Goal: Task Accomplishment & Management: Manage account settings

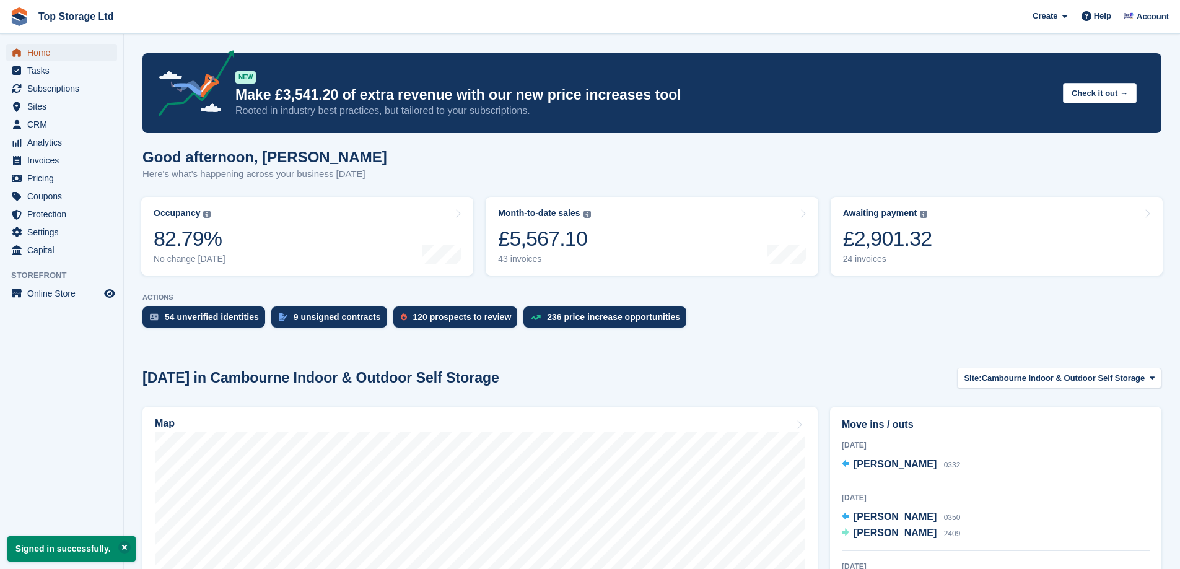
click at [35, 52] on span "Home" at bounding box center [64, 52] width 74 height 17
click at [1021, 382] on span "Cambourne Indoor & Outdoor Self Storage" at bounding box center [1064, 378] width 164 height 12
click at [1032, 379] on span "Cambourne Indoor & Outdoor Self Storage" at bounding box center [1064, 378] width 164 height 12
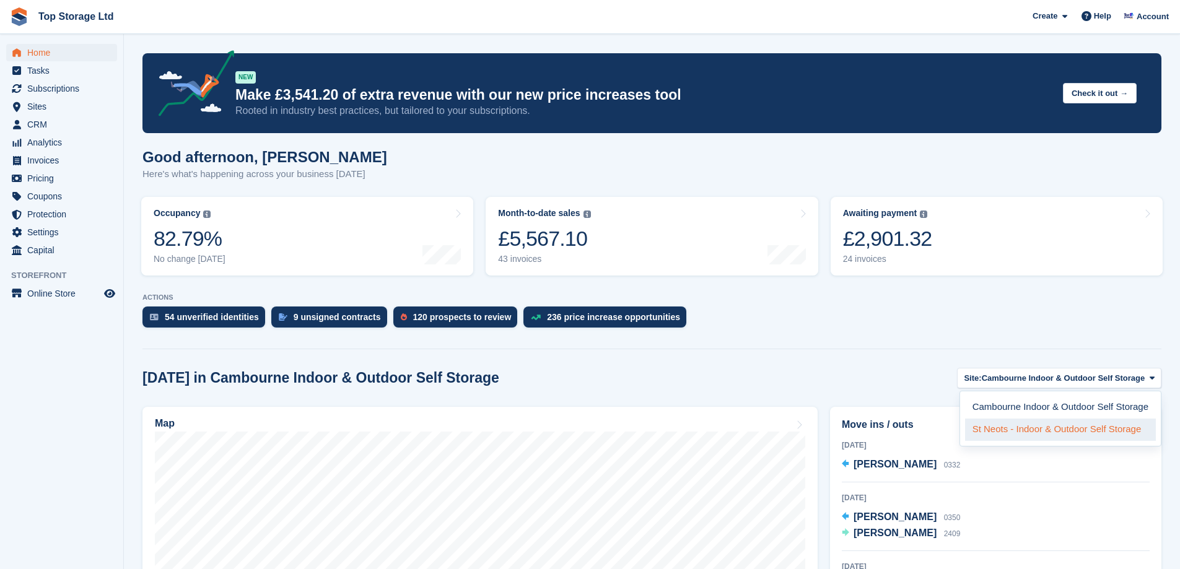
click at [1027, 431] on link "St Neots - Indoor & Outdoor Self Storage" at bounding box center [1060, 430] width 191 height 22
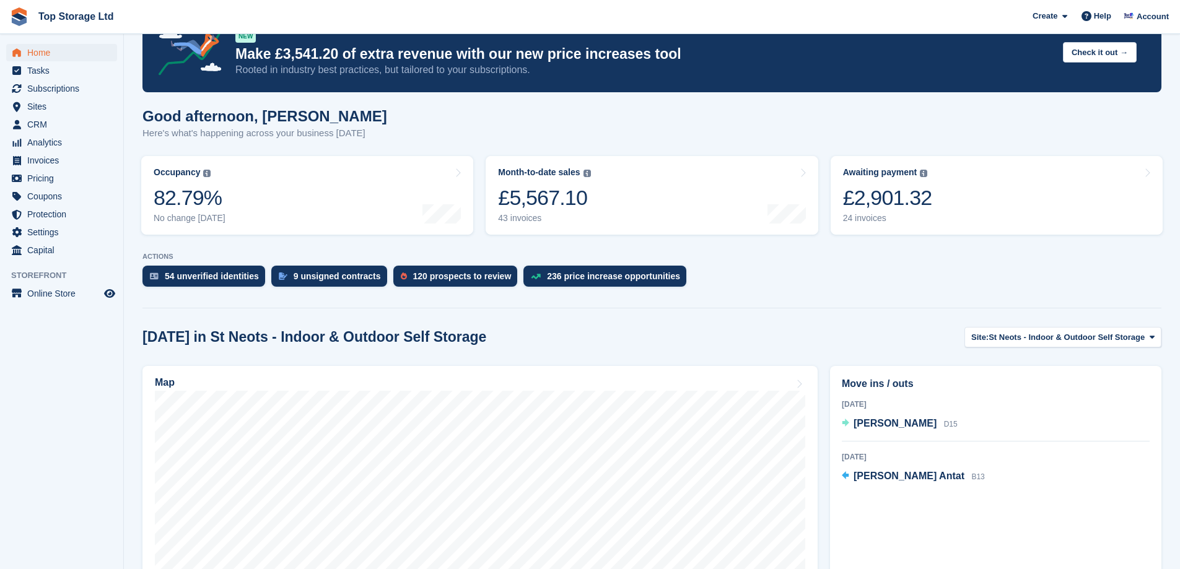
scroll to position [248, 0]
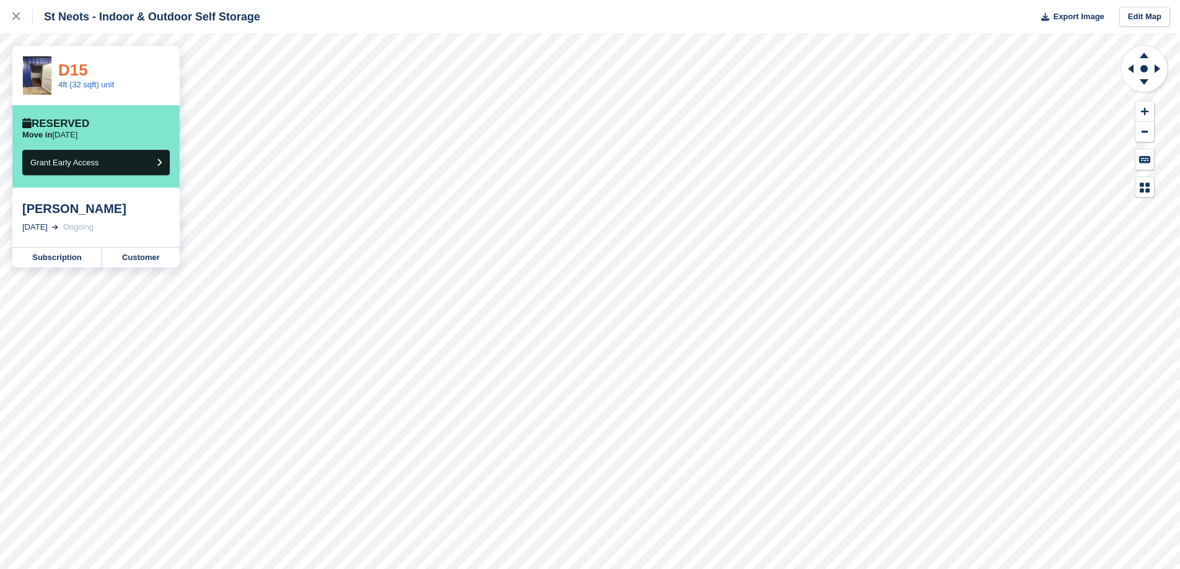
click at [72, 70] on link "D15" at bounding box center [73, 70] width 30 height 19
click at [55, 215] on div "[PERSON_NAME]" at bounding box center [95, 208] width 147 height 15
click at [71, 262] on link "Subscription" at bounding box center [57, 258] width 90 height 20
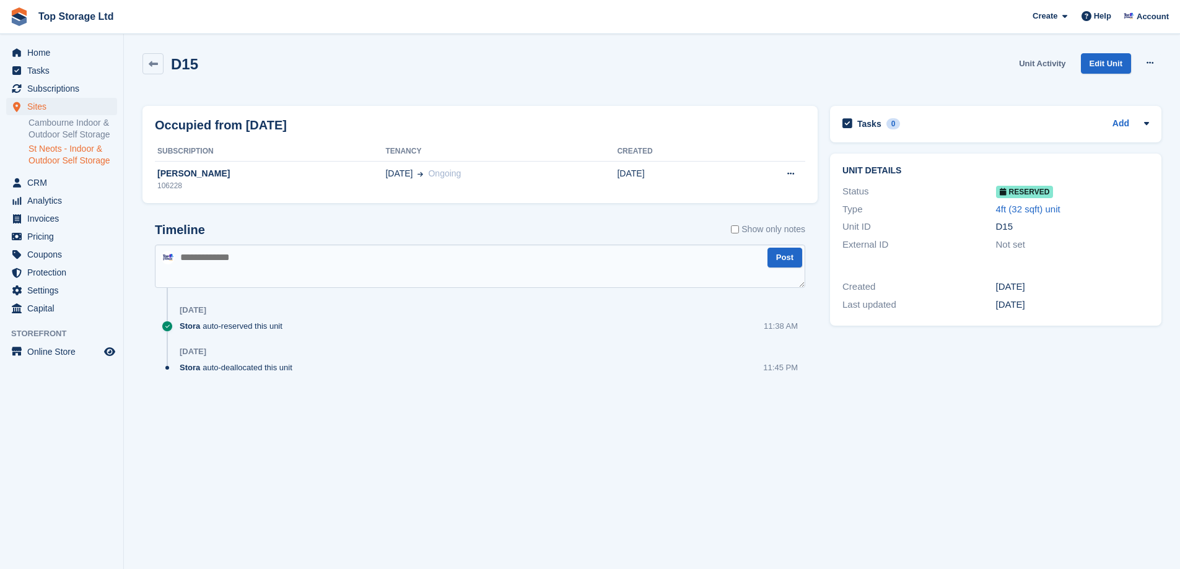
click at [1048, 63] on link "Unit Activity" at bounding box center [1042, 63] width 56 height 20
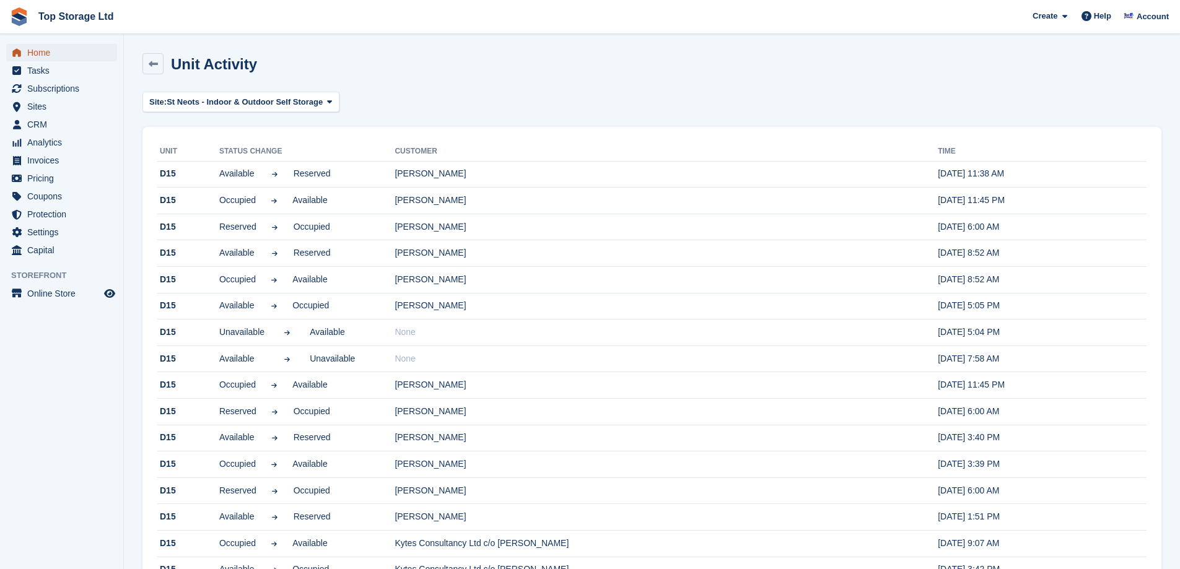
click at [41, 51] on span "Home" at bounding box center [64, 52] width 74 height 17
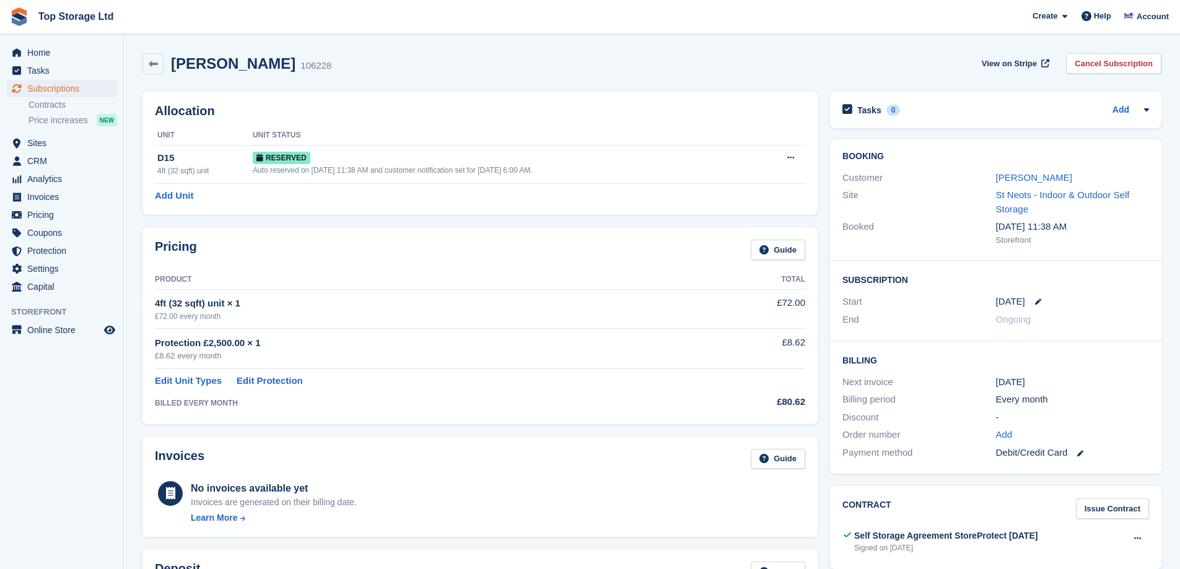
click at [1006, 184] on div "[PERSON_NAME]" at bounding box center [1072, 178] width 153 height 14
click at [1006, 180] on link "[PERSON_NAME]" at bounding box center [1034, 177] width 76 height 11
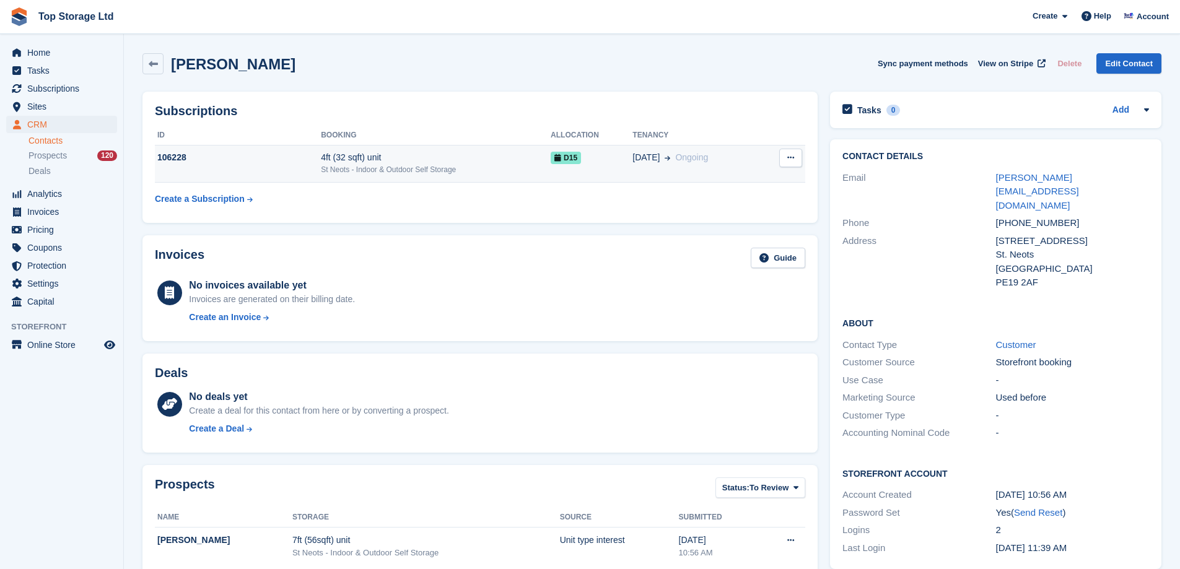
click at [334, 155] on div "4ft (32 sqft) unit" at bounding box center [436, 157] width 230 height 13
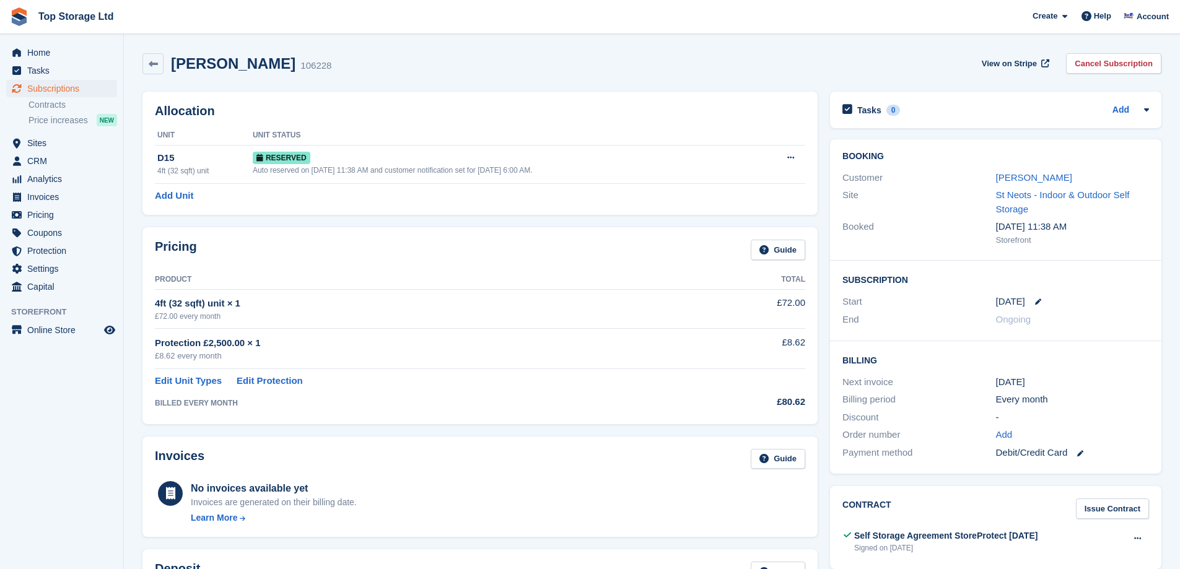
click at [723, 409] on td "£80.62" at bounding box center [752, 400] width 105 height 24
click at [1016, 175] on link "[PERSON_NAME]" at bounding box center [1034, 177] width 76 height 11
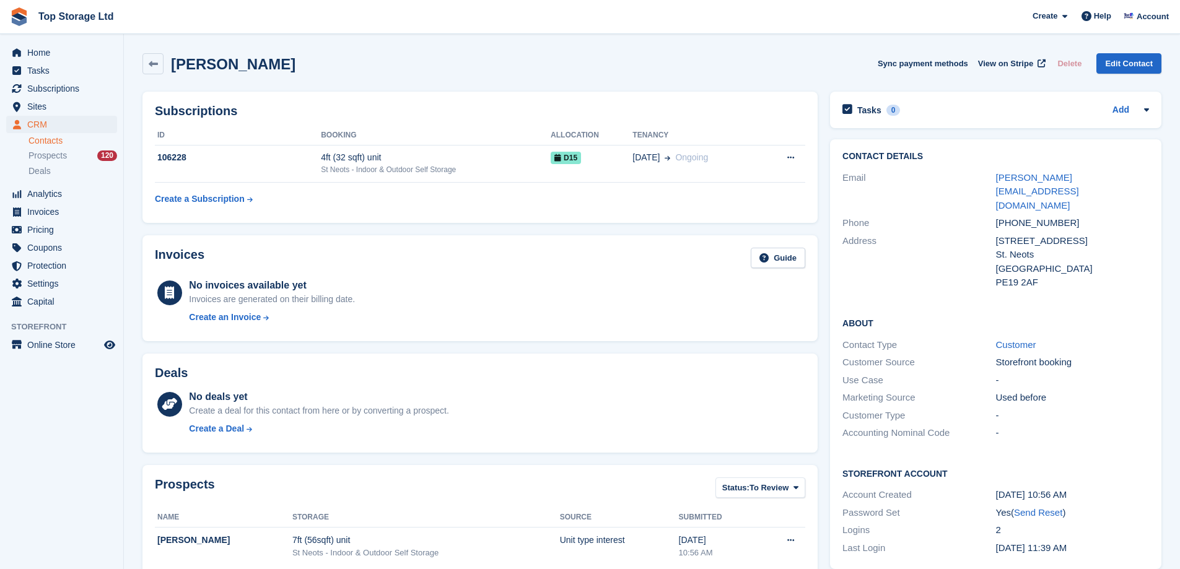
click at [313, 79] on div "Craig Kenny Sync payment methods View on Stripe Delete Edit Contact" at bounding box center [651, 66] width 1031 height 38
click at [46, 59] on span "Home" at bounding box center [64, 52] width 74 height 17
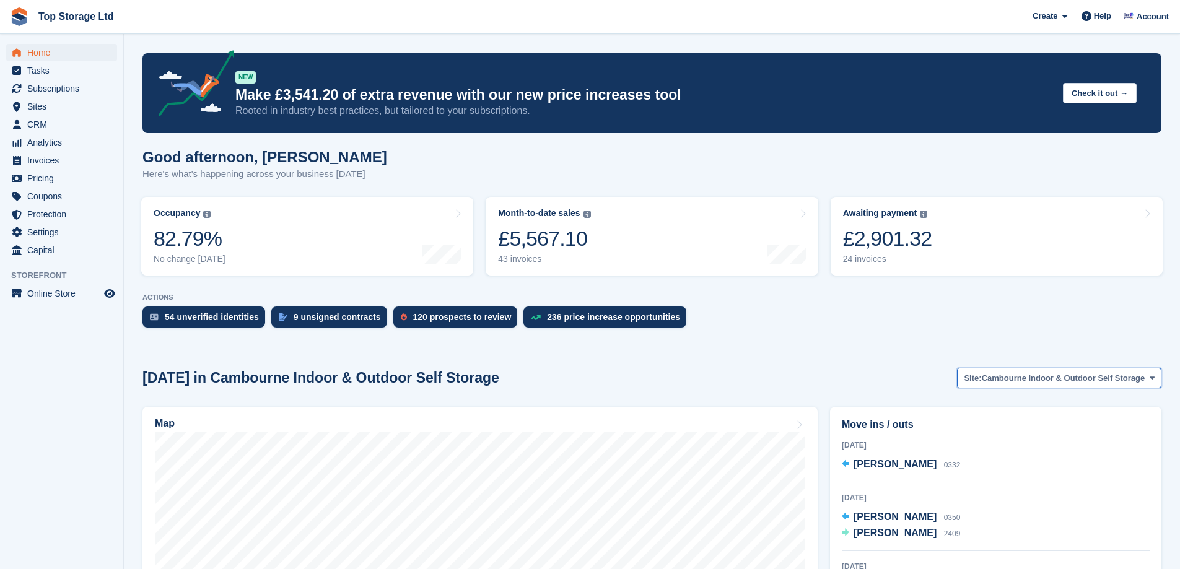
click at [1080, 378] on span "Cambourne Indoor & Outdoor Self Storage" at bounding box center [1064, 378] width 164 height 12
click at [840, 380] on div "Today in Cambourne Indoor & Outdoor Self Storage Site: Cambourne Indoor & Outdo…" at bounding box center [651, 378] width 1019 height 20
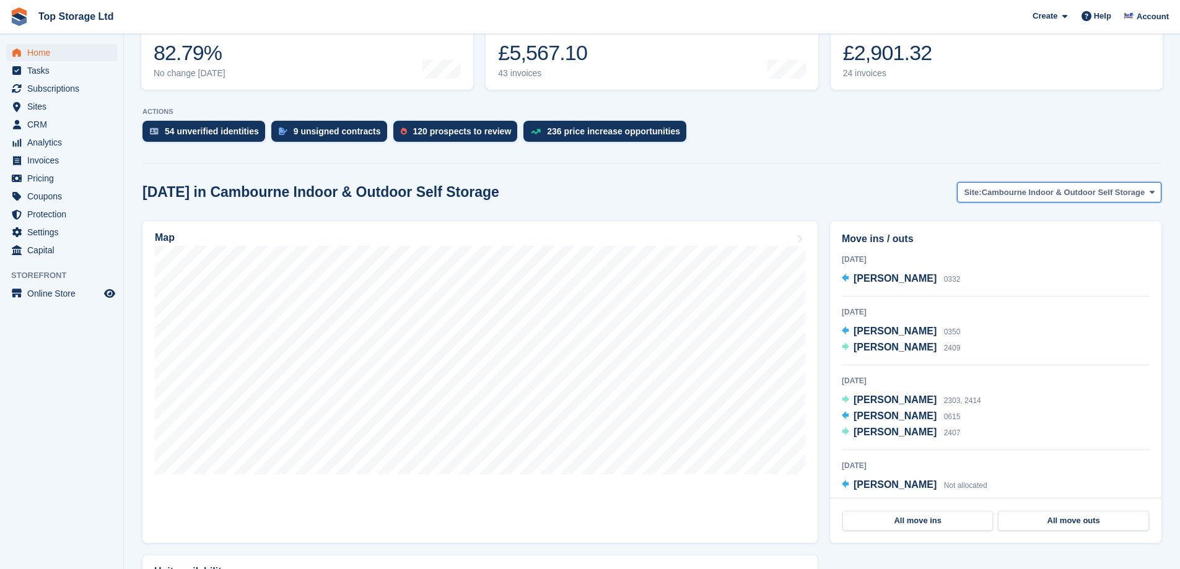
click at [1009, 192] on span "Cambourne Indoor & Outdoor Self Storage" at bounding box center [1064, 192] width 164 height 12
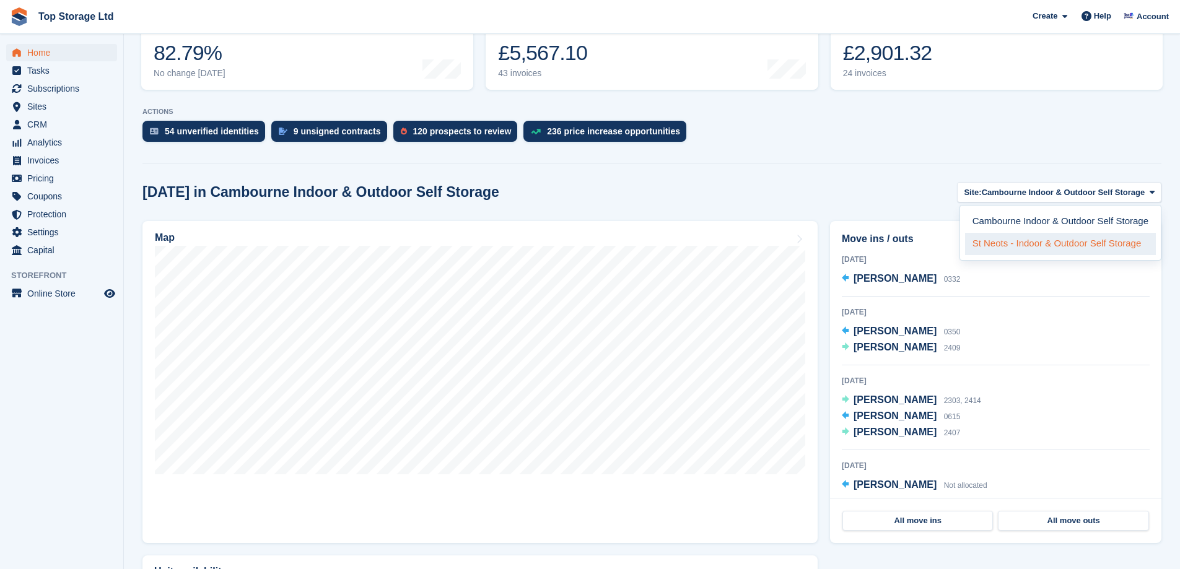
click at [1013, 245] on link "St Neots - Indoor & Outdoor Self Storage" at bounding box center [1060, 244] width 191 height 22
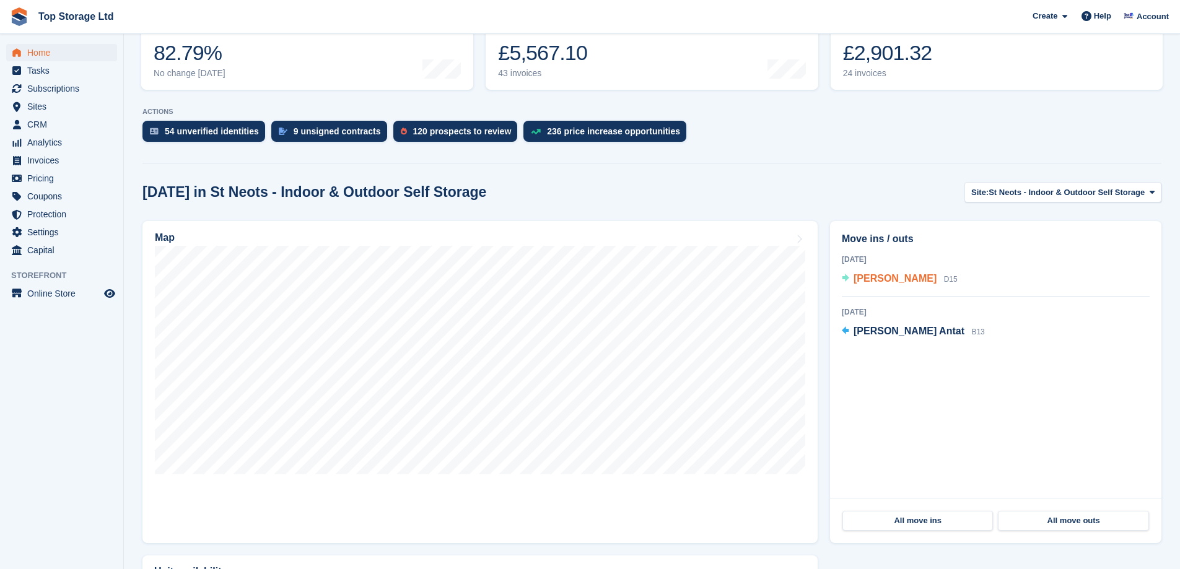
click at [871, 283] on span "Craig Kenny" at bounding box center [894, 278] width 83 height 11
click at [873, 280] on span "Craig Kenny" at bounding box center [894, 278] width 83 height 11
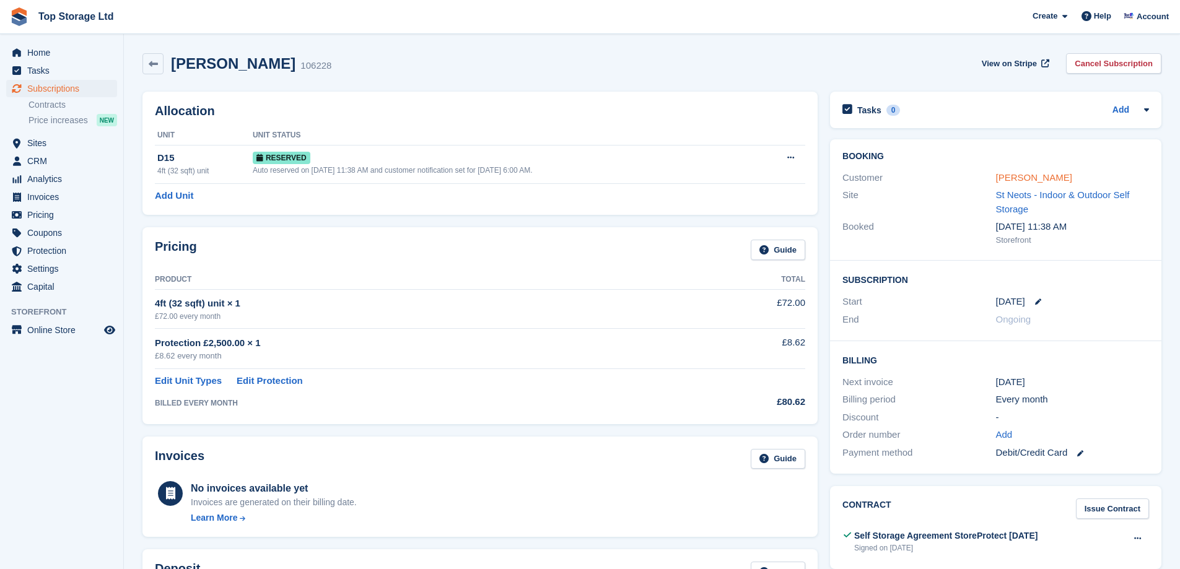
click at [1040, 179] on link "[PERSON_NAME]" at bounding box center [1034, 177] width 76 height 11
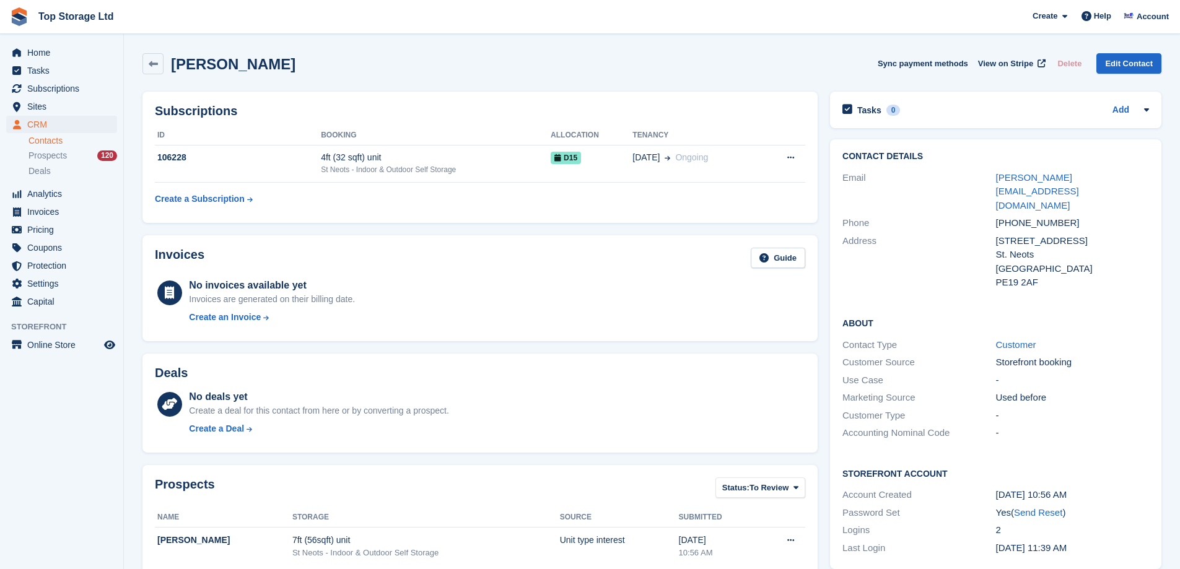
click at [700, 86] on div "Subscriptions ID Booking Allocation Tenancy 106228 4ft (32 sqft) unit St Neots …" at bounding box center [479, 157] width 687 height 144
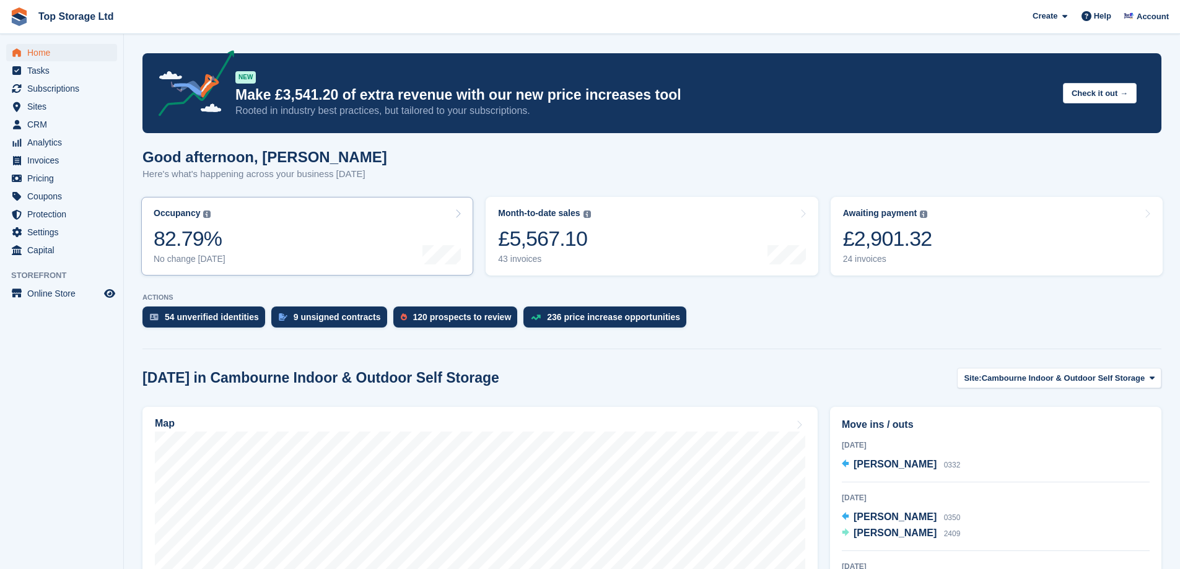
click at [308, 314] on div "9 unsigned contracts" at bounding box center [337, 317] width 87 height 10
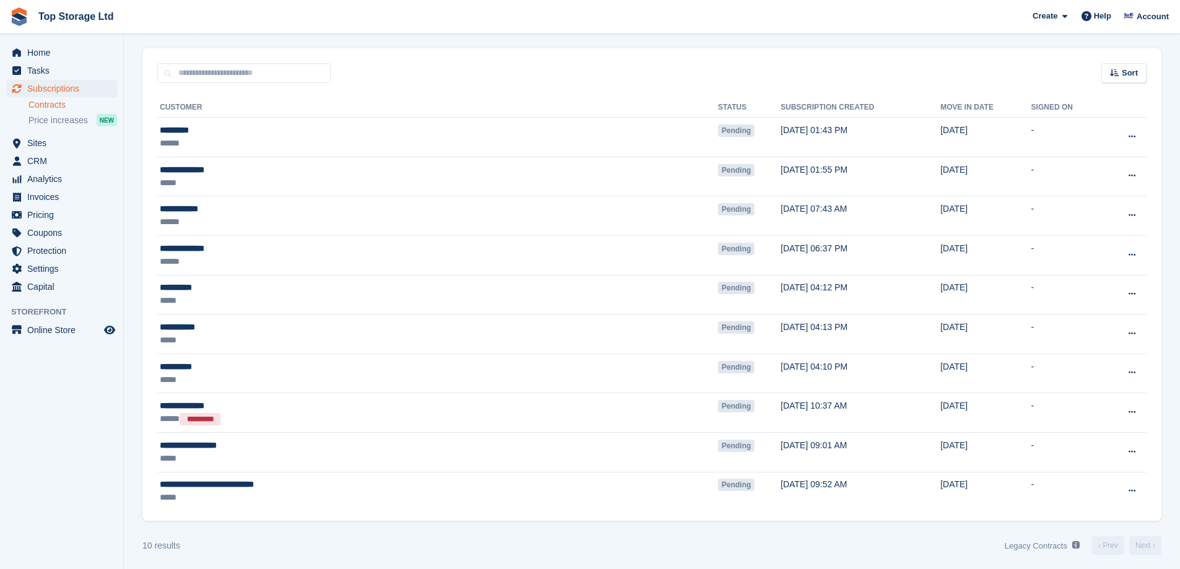
scroll to position [80, 0]
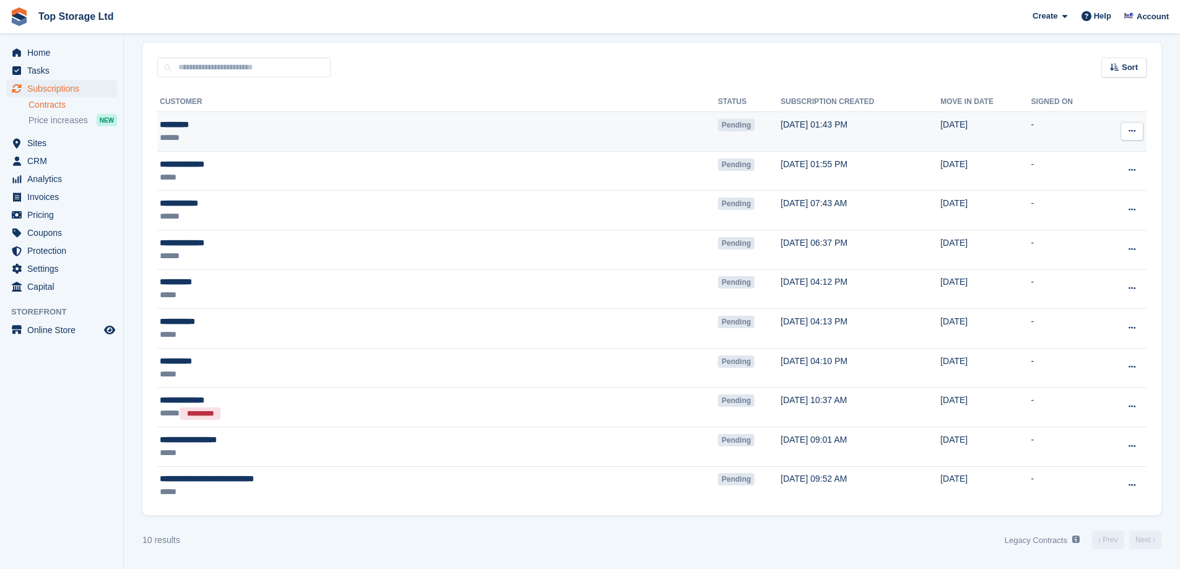
click at [1130, 134] on icon at bounding box center [1131, 131] width 7 height 8
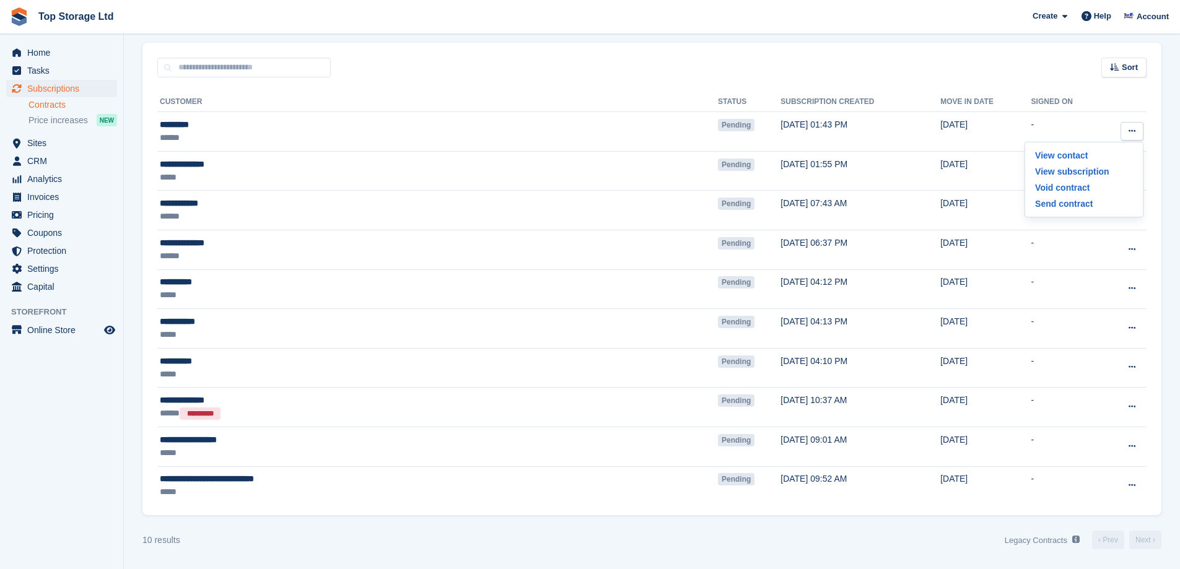
click at [1055, 82] on div "**********" at bounding box center [651, 296] width 1019 height 438
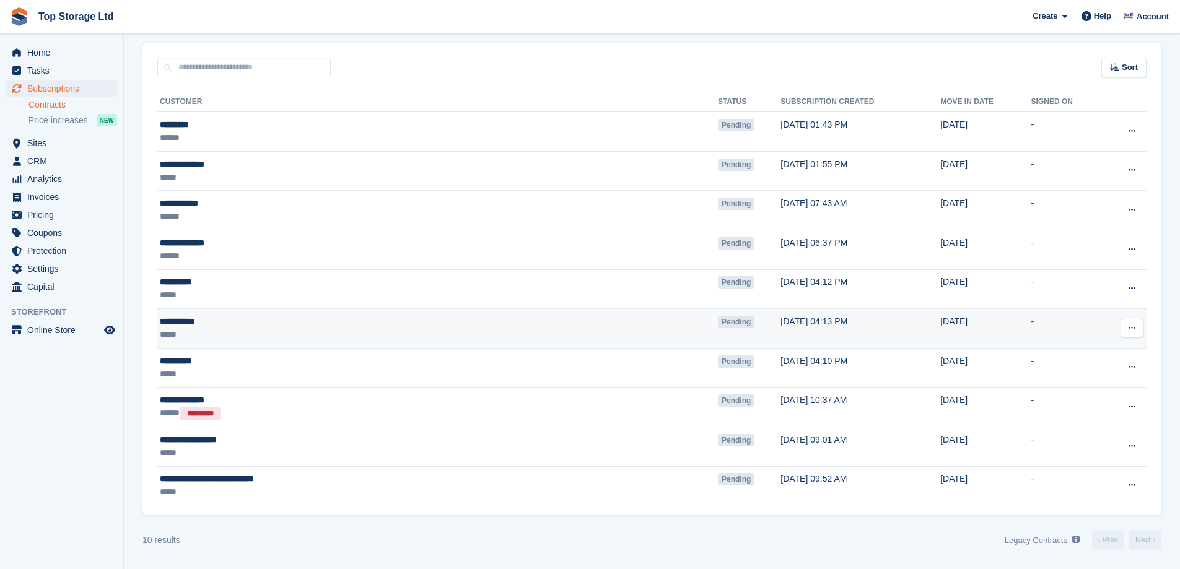
click at [1138, 338] on td "View contact View subscription Void contract Send contract" at bounding box center [1124, 329] width 45 height 40
click at [1133, 328] on icon at bounding box center [1131, 328] width 7 height 8
click at [1070, 385] on p "Void contract" at bounding box center [1084, 385] width 108 height 16
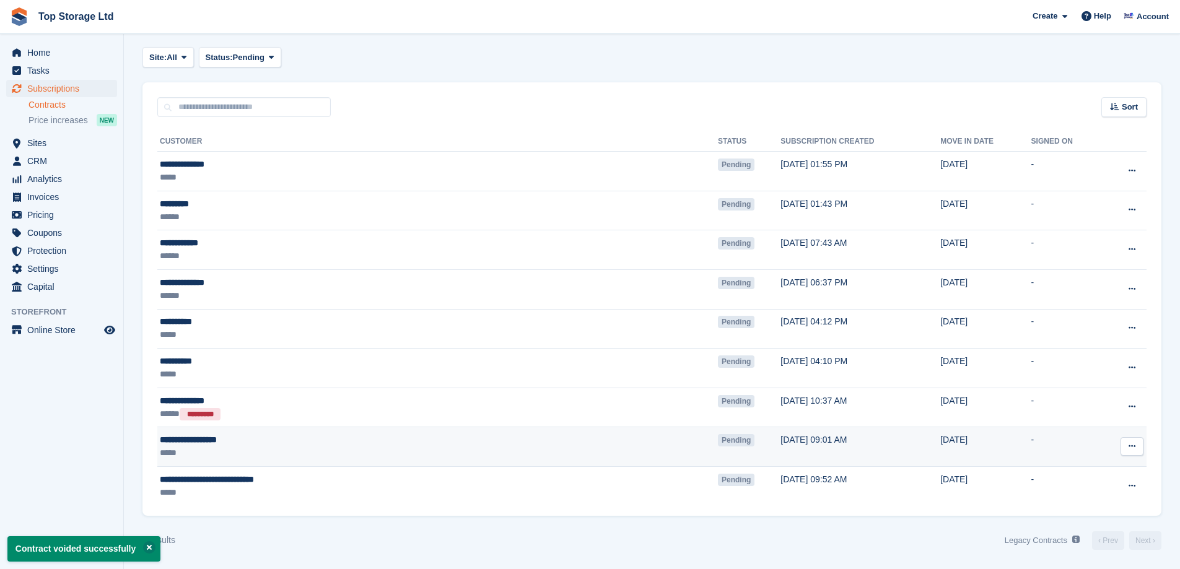
scroll to position [40, 0]
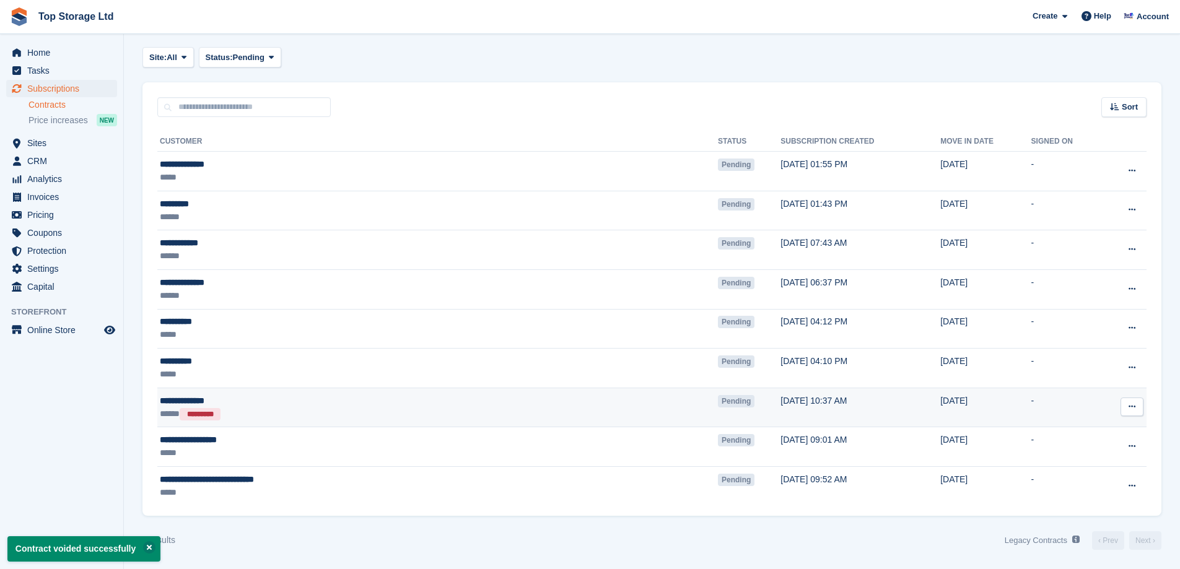
click at [1127, 408] on button at bounding box center [1131, 407] width 23 height 19
click at [1070, 472] on div "View contact View subscription Void contract" at bounding box center [1083, 446] width 119 height 59
click at [1052, 463] on p "Void contract" at bounding box center [1084, 463] width 108 height 16
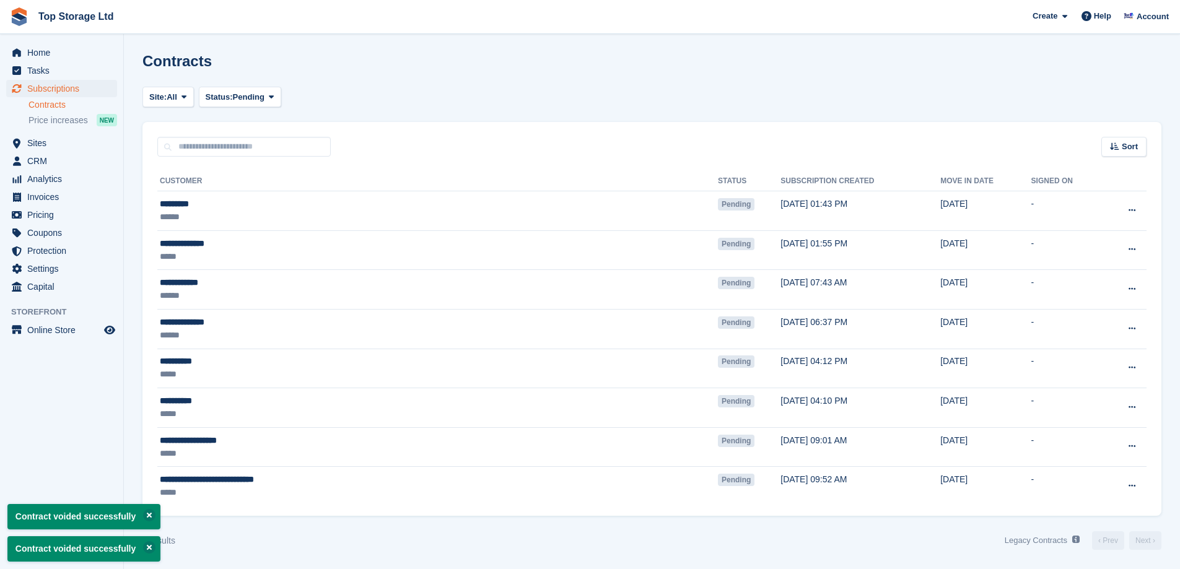
scroll to position [1, 0]
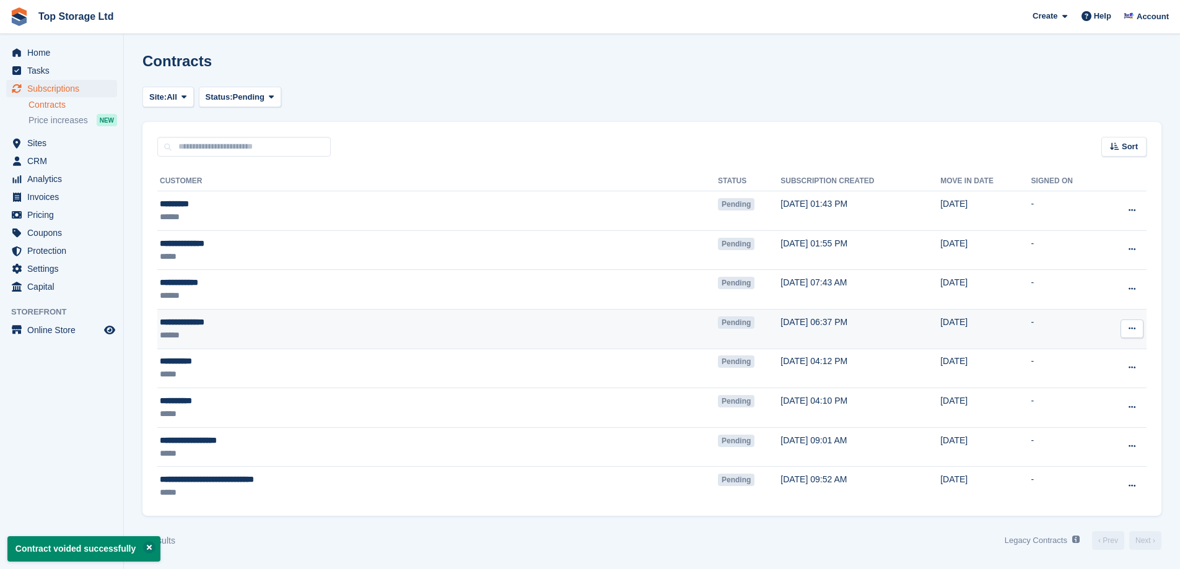
click at [212, 331] on div "******" at bounding box center [323, 335] width 326 height 13
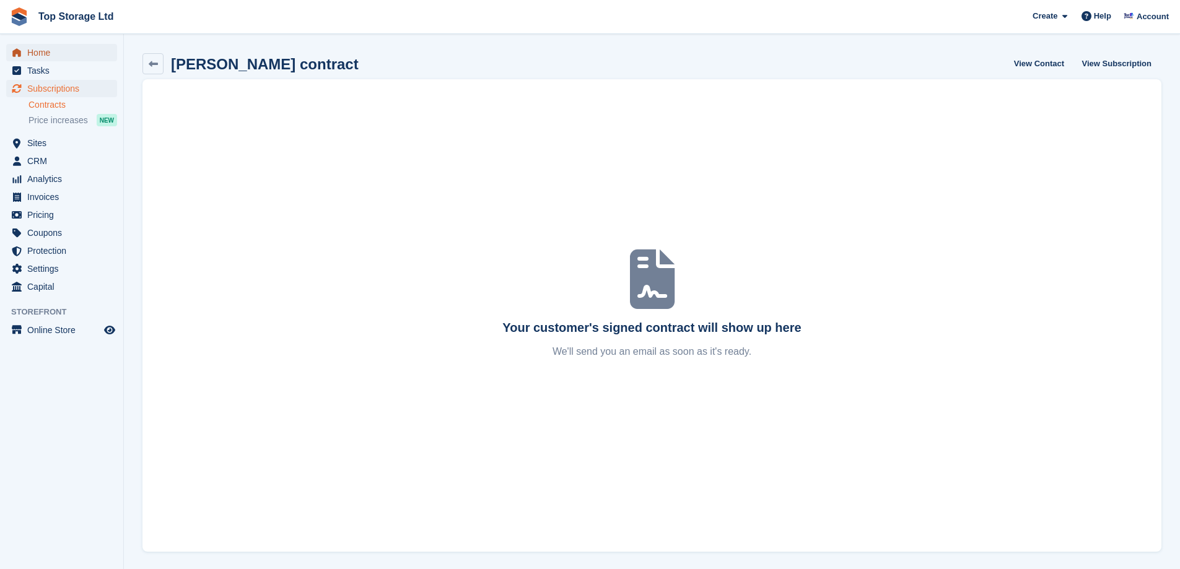
click at [35, 53] on span "Home" at bounding box center [64, 52] width 74 height 17
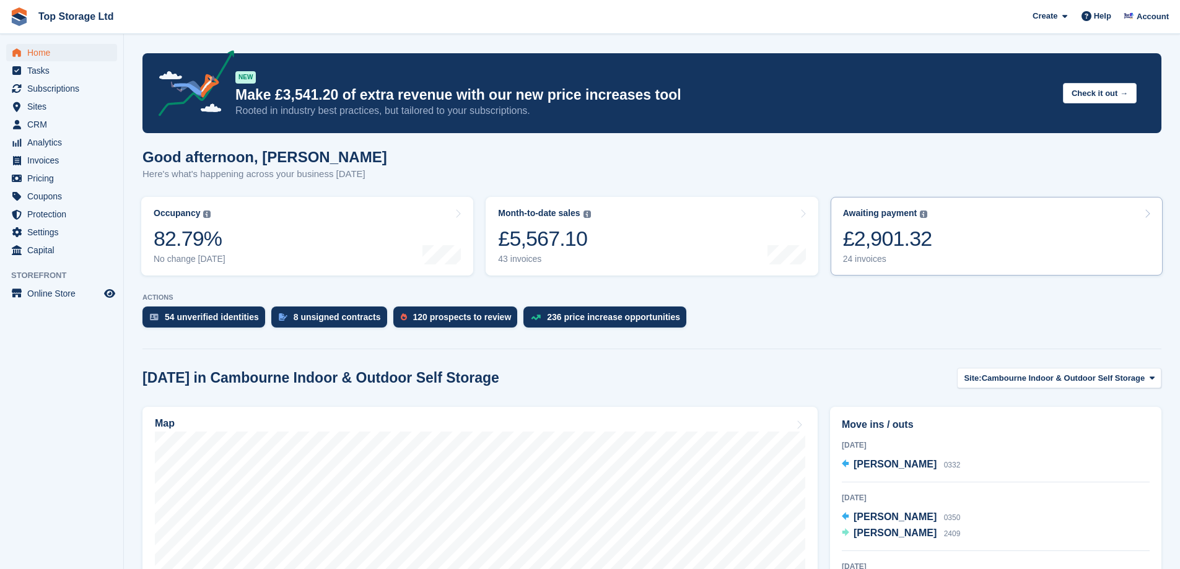
click at [892, 256] on div "24 invoices" at bounding box center [887, 259] width 89 height 11
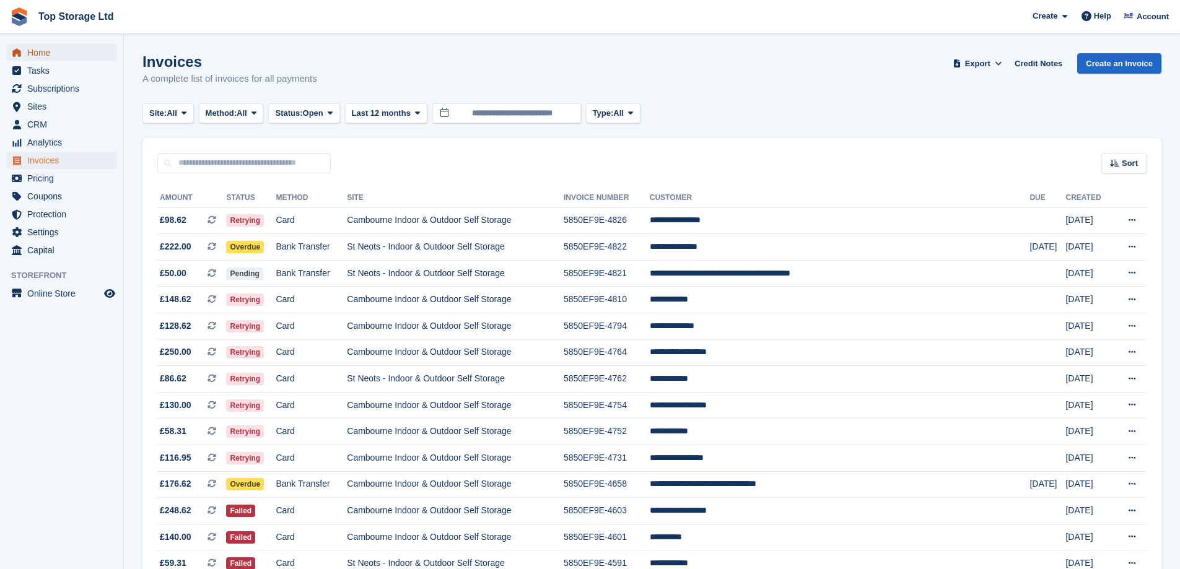
click at [43, 51] on span "Home" at bounding box center [64, 52] width 74 height 17
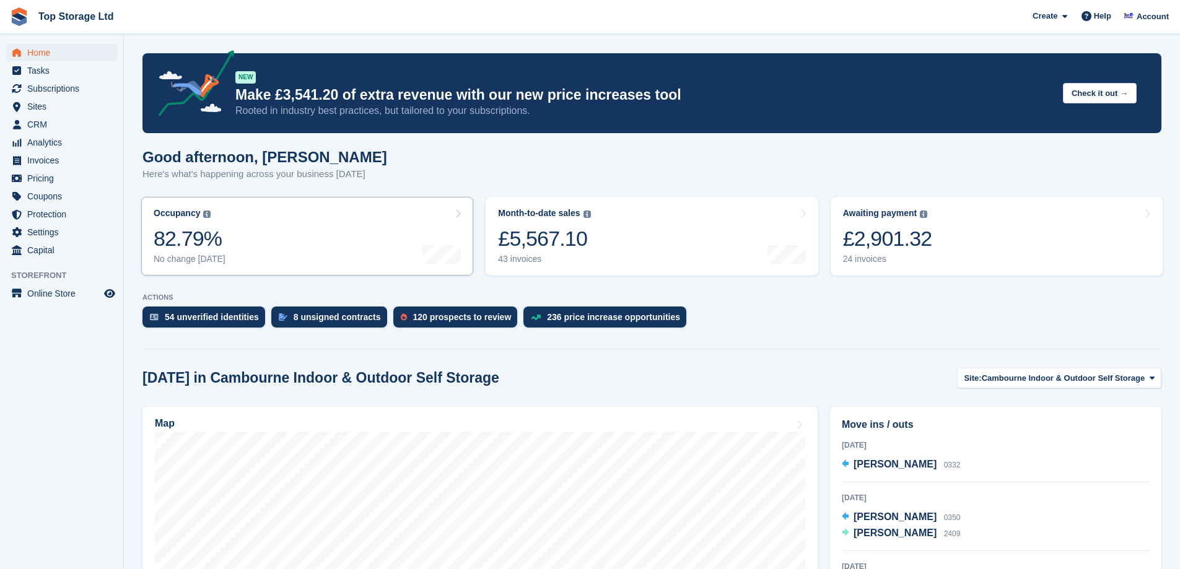
scroll to position [248, 0]
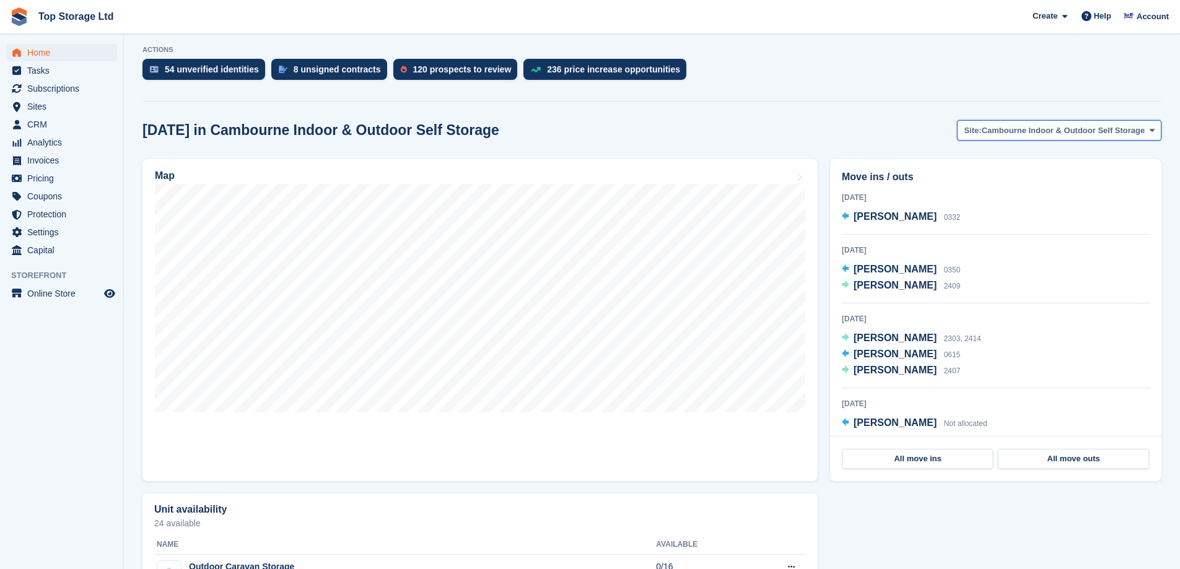
click at [1078, 136] on span "Cambourne Indoor & Outdoor Self Storage" at bounding box center [1064, 130] width 164 height 12
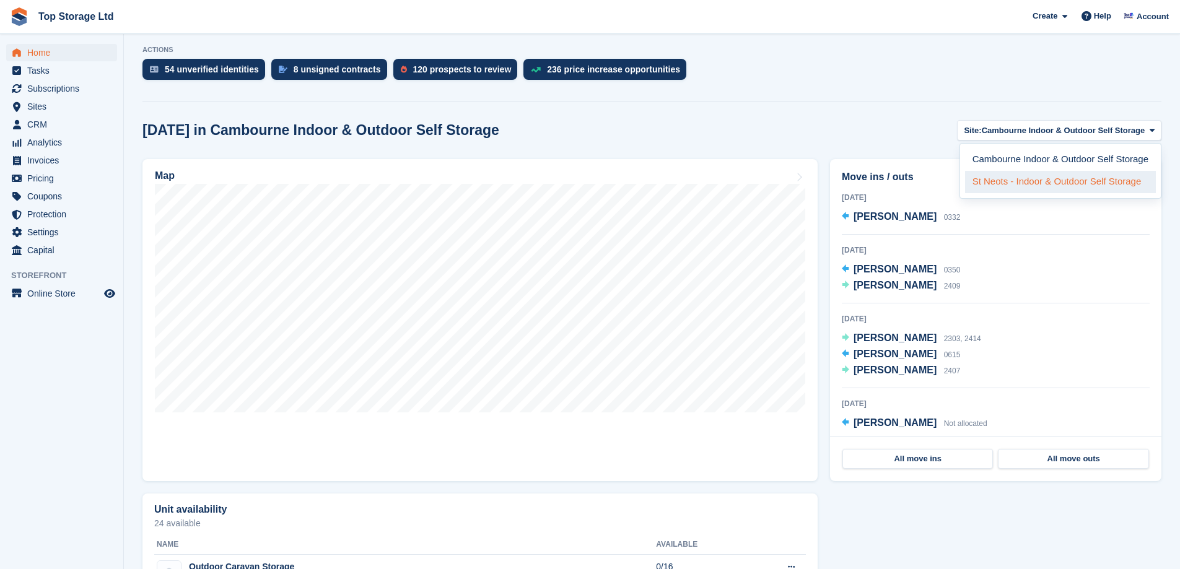
click at [1018, 184] on link "St Neots - Indoor & Outdoor Self Storage" at bounding box center [1060, 182] width 191 height 22
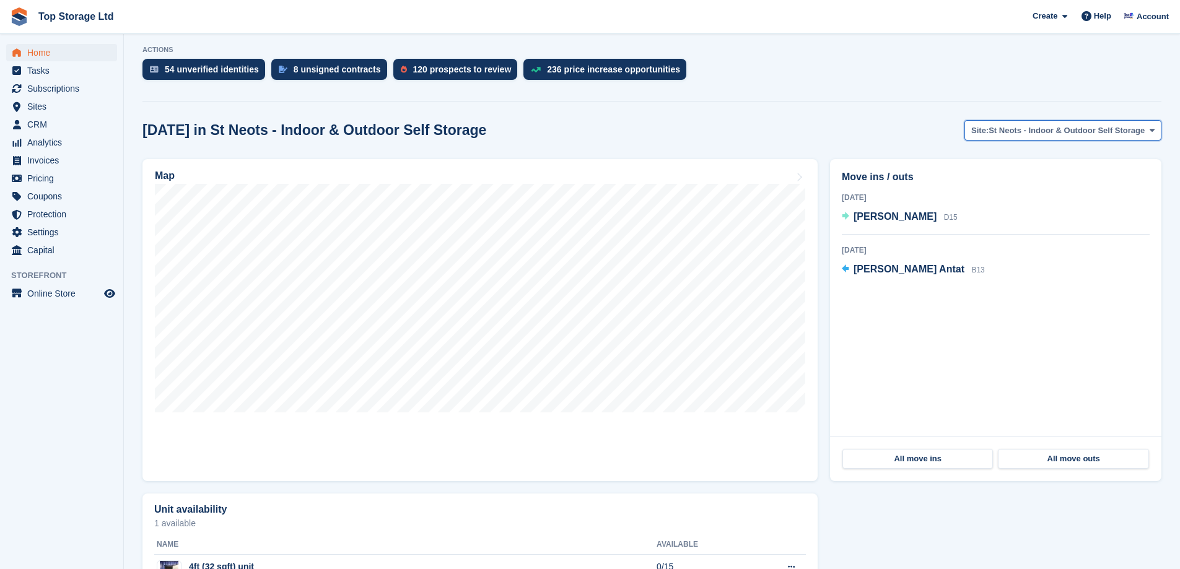
click at [1083, 137] on button "Site: St Neots - Indoor & Outdoor Self Storage" at bounding box center [1062, 130] width 197 height 20
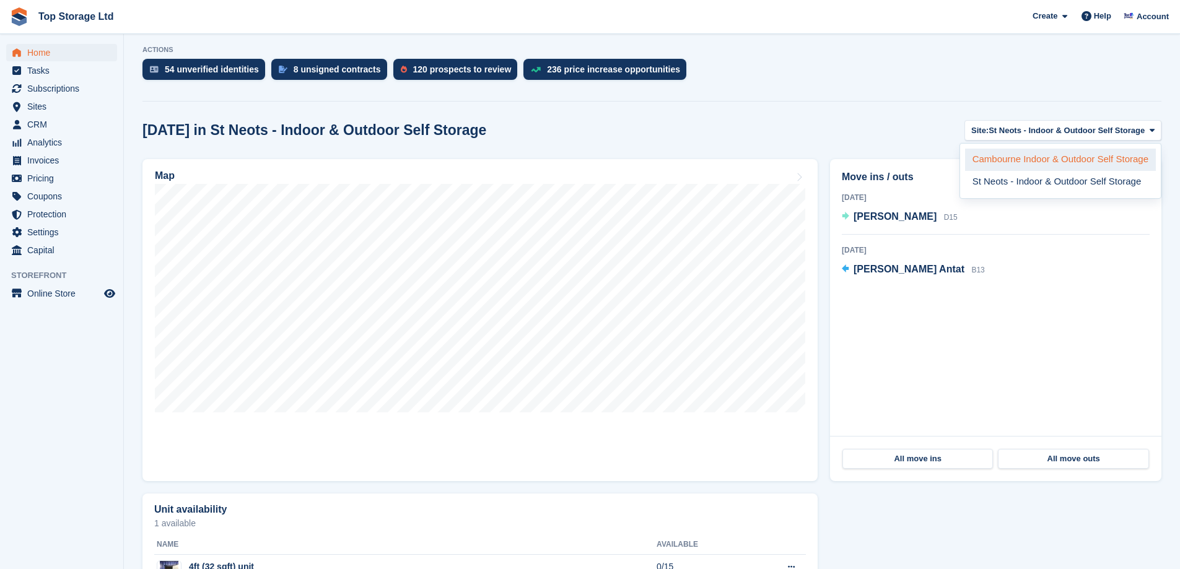
click at [1061, 154] on link "Cambourne Indoor & Outdoor Self Storage" at bounding box center [1060, 160] width 191 height 22
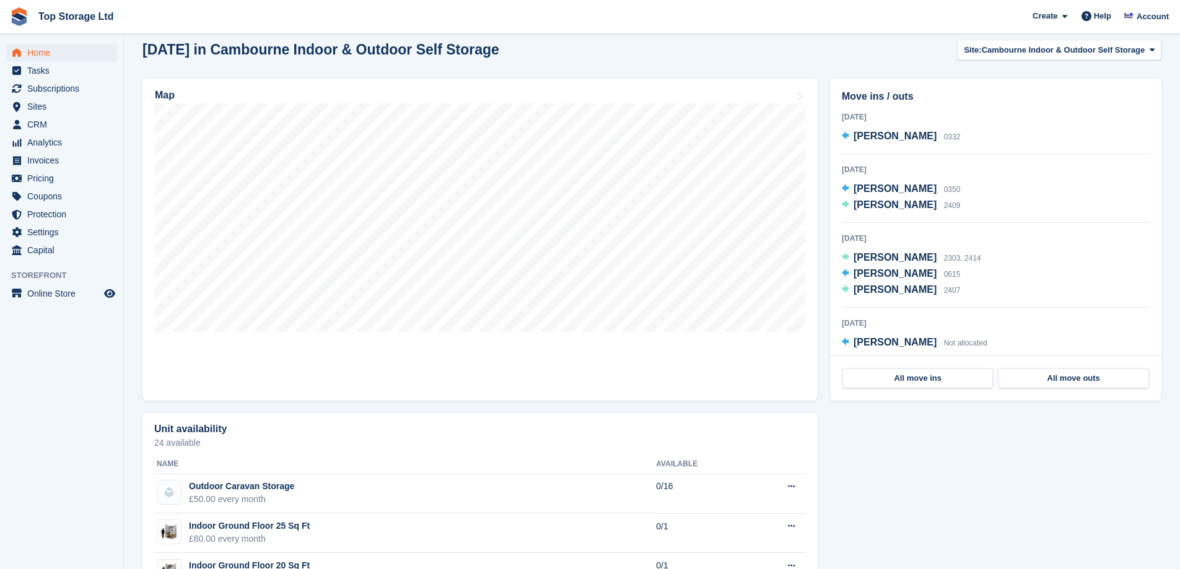
scroll to position [310, 0]
